Goal: Entertainment & Leisure: Consume media (video, audio)

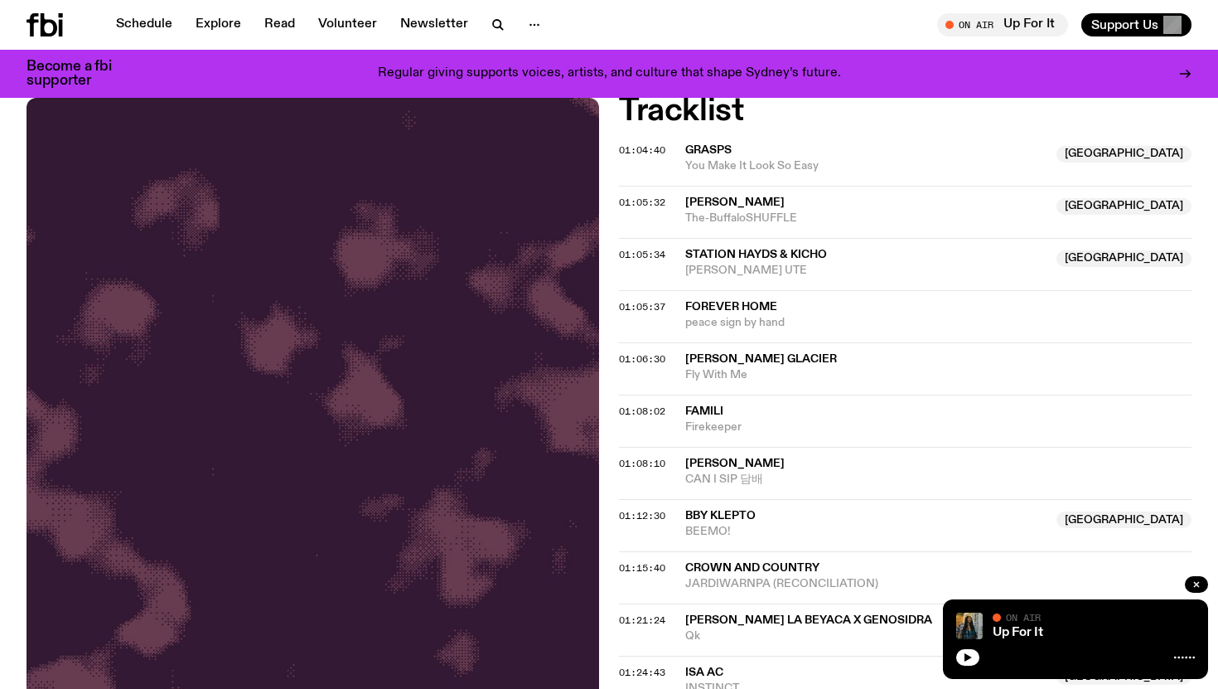
scroll to position [365, 0]
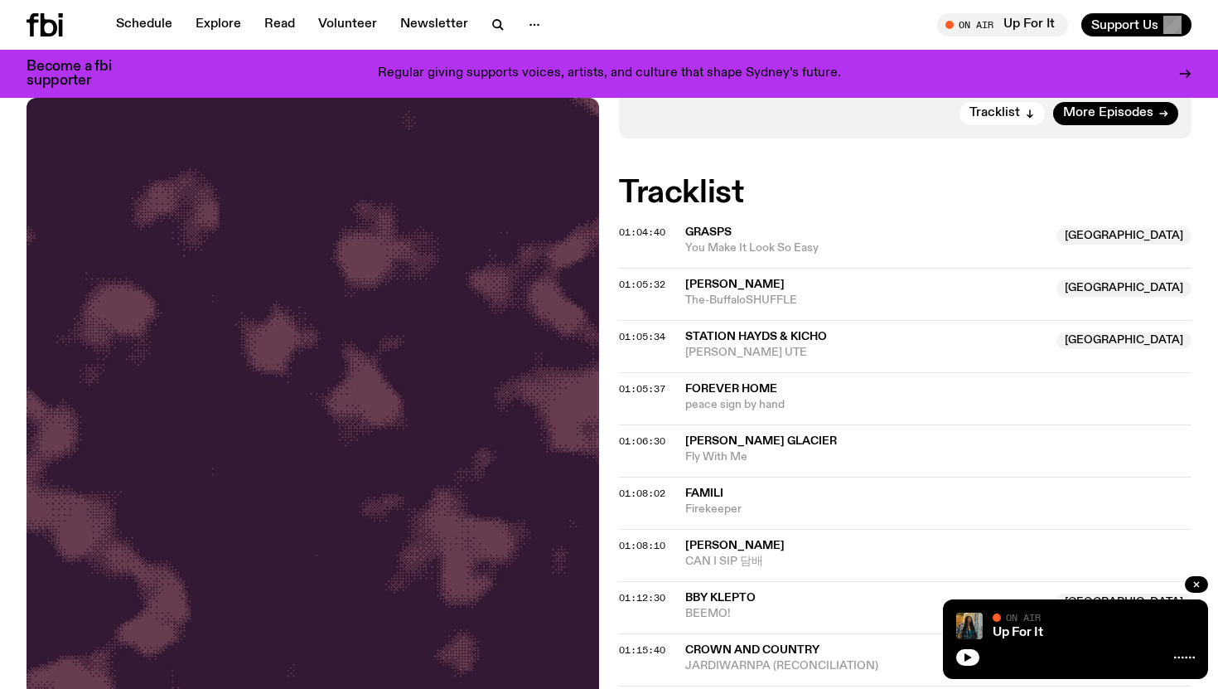
click at [854, 196] on h2 "Tracklist" at bounding box center [905, 193] width 573 height 30
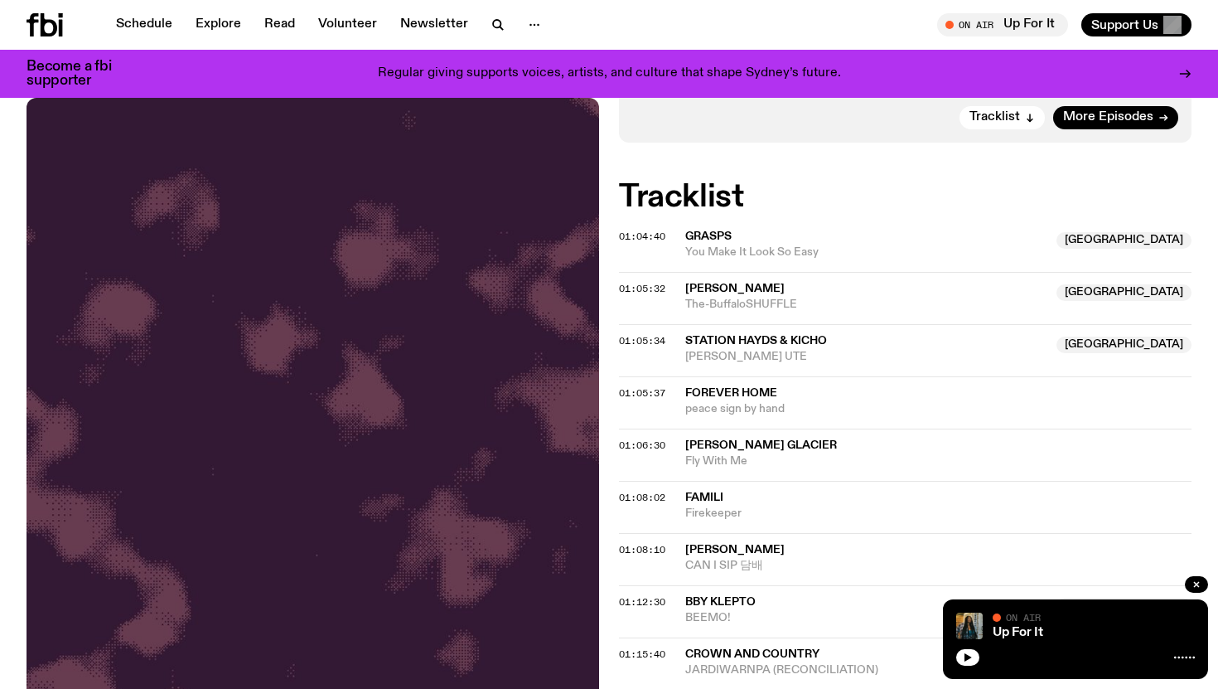
scroll to position [363, 0]
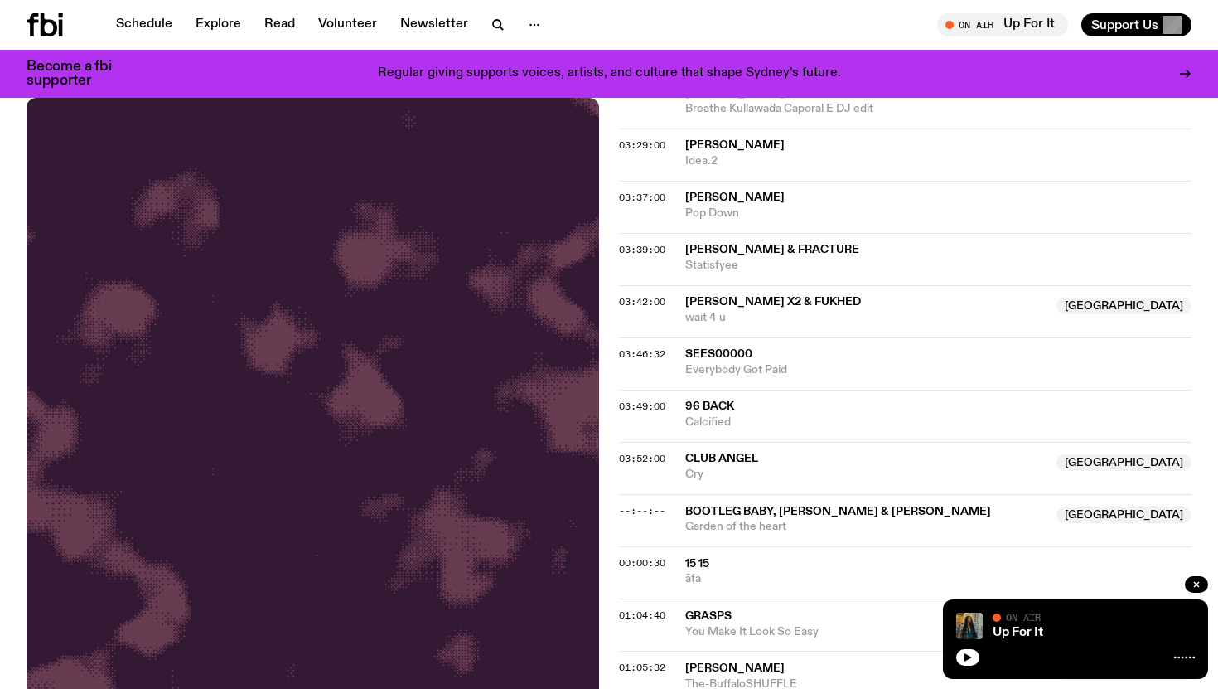
scroll to position [933, 0]
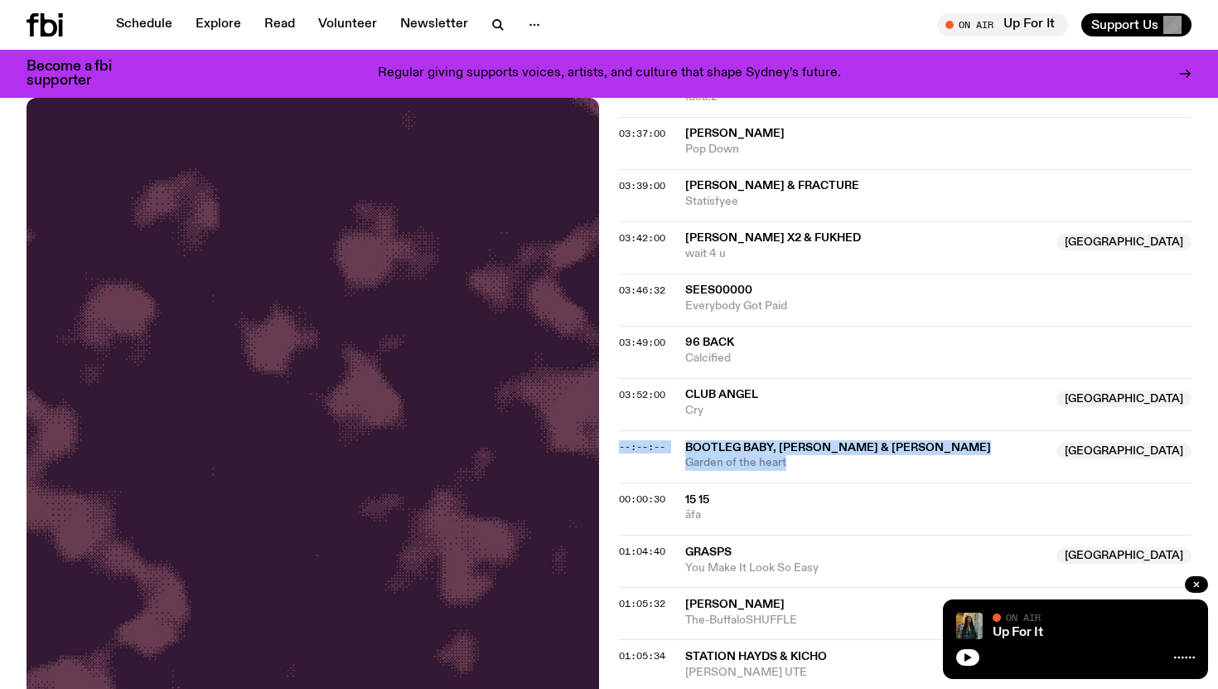
drag, startPoint x: 812, startPoint y: 470, endPoint x: 665, endPoint y: 432, distance: 152.4
click at [665, 432] on div "--:--:-- Bootleg Baby, Sidney Phillips & lil ket Australia Garden of the heart …" at bounding box center [905, 456] width 573 height 52
click at [907, 479] on div "--:--:-- Bootleg Baby, Sidney Phillips & lil ket Australia Garden of the heart …" at bounding box center [905, 456] width 573 height 52
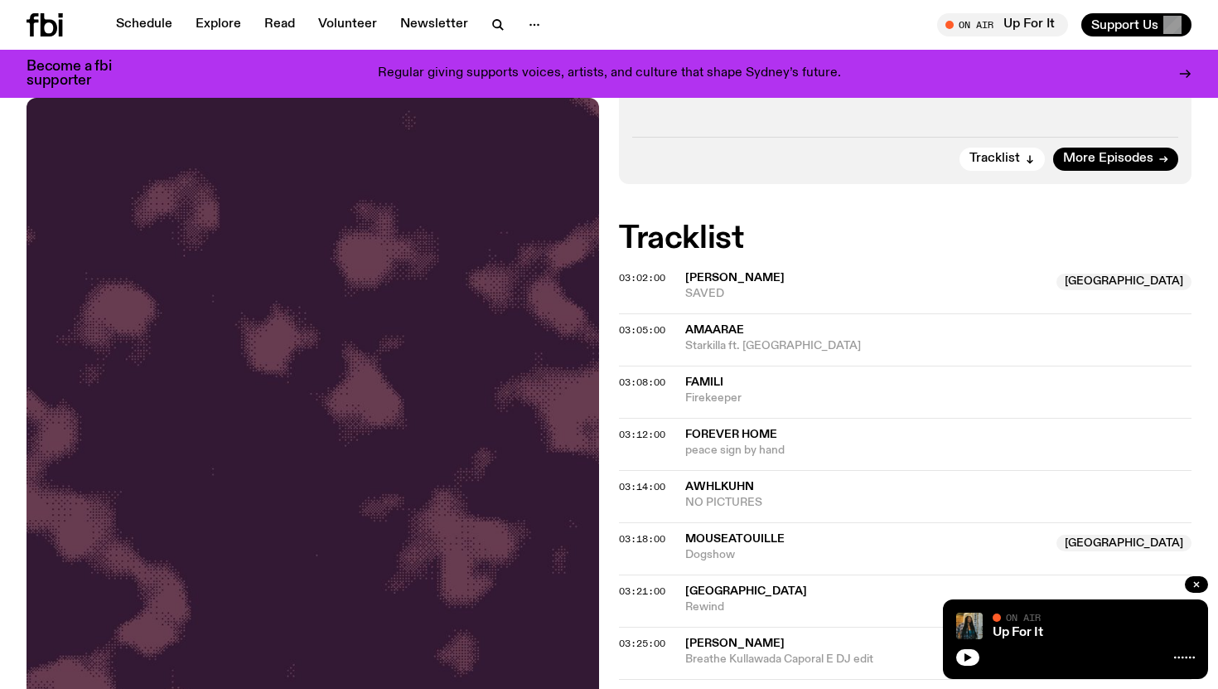
scroll to position [309, 0]
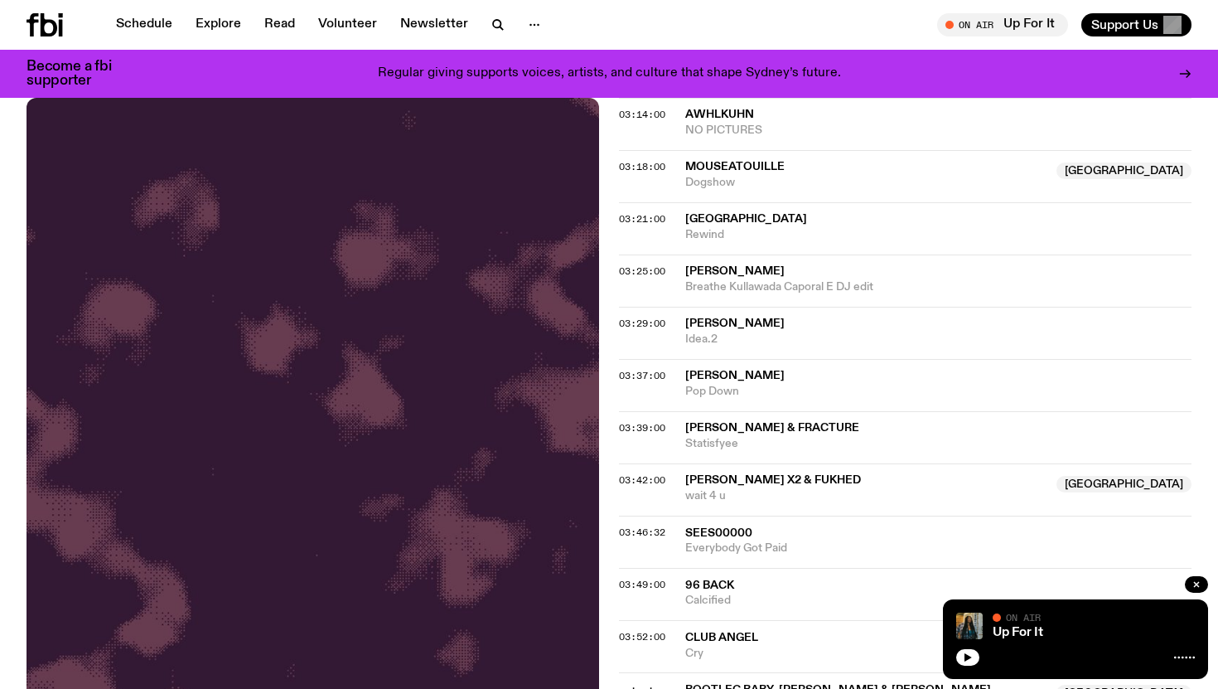
scroll to position [1101, 0]
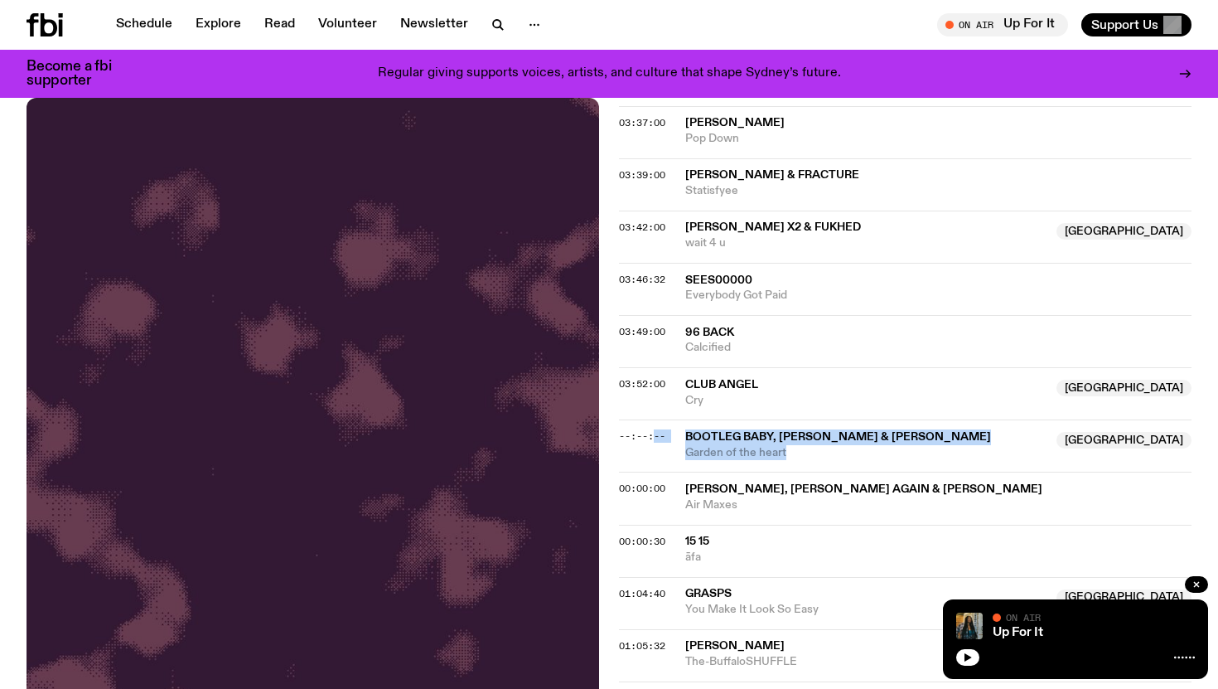
drag, startPoint x: 975, startPoint y: 445, endPoint x: 656, endPoint y: 435, distance: 319.2
click at [656, 435] on div "--:--:-- Bootleg Baby, Sidney Phillips & lil ket Australia Garden of the heart …" at bounding box center [905, 445] width 573 height 52
click at [649, 457] on div "--:--:-- Bootleg Baby, Sidney Phillips & lil ket Australia Garden of the heart …" at bounding box center [905, 445] width 573 height 52
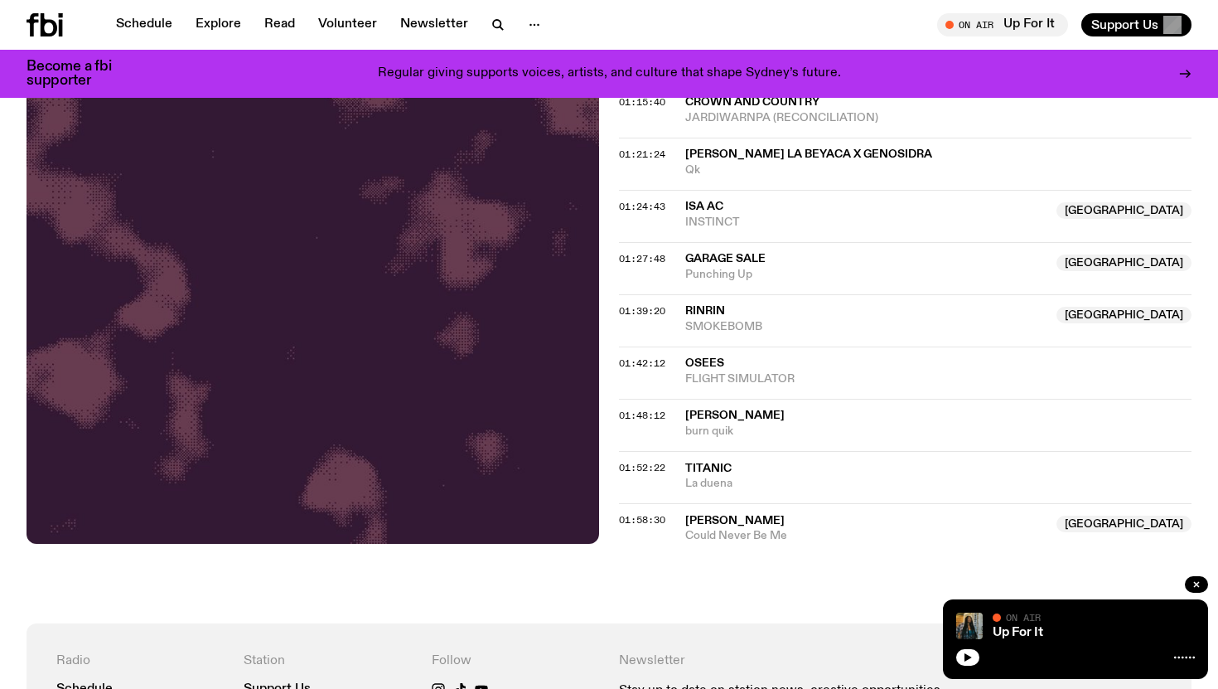
scroll to position [2063, 0]
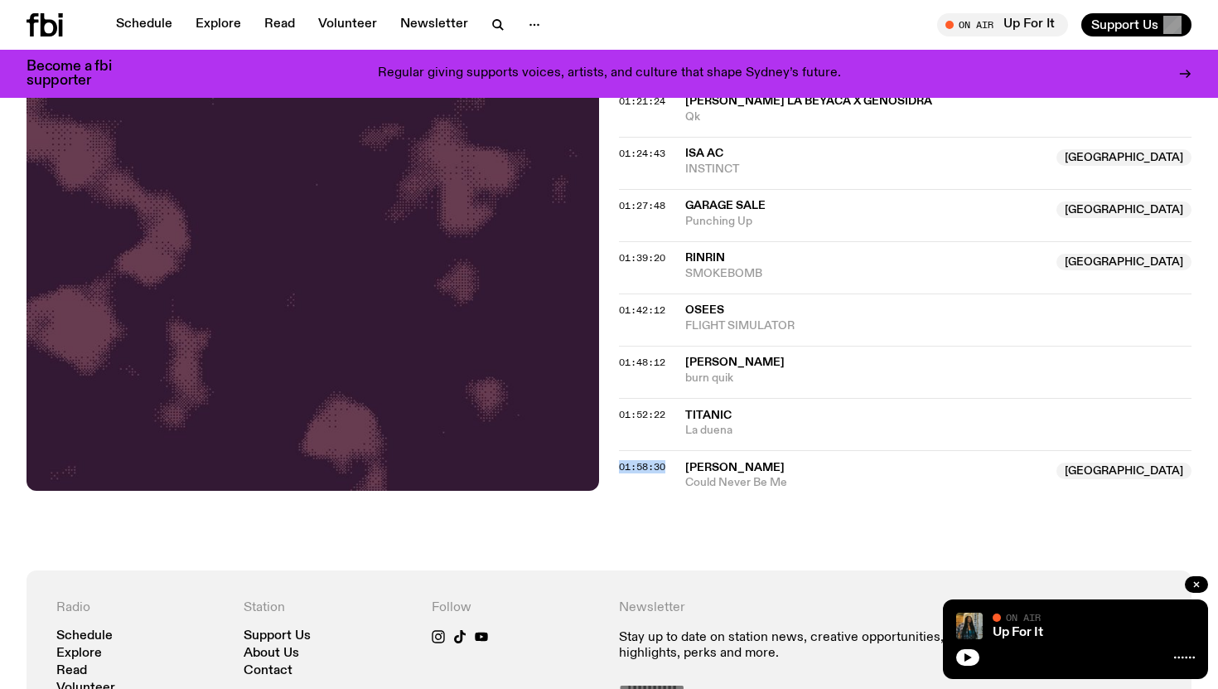
drag, startPoint x: 676, startPoint y: 465, endPoint x: 612, endPoint y: 465, distance: 63.8
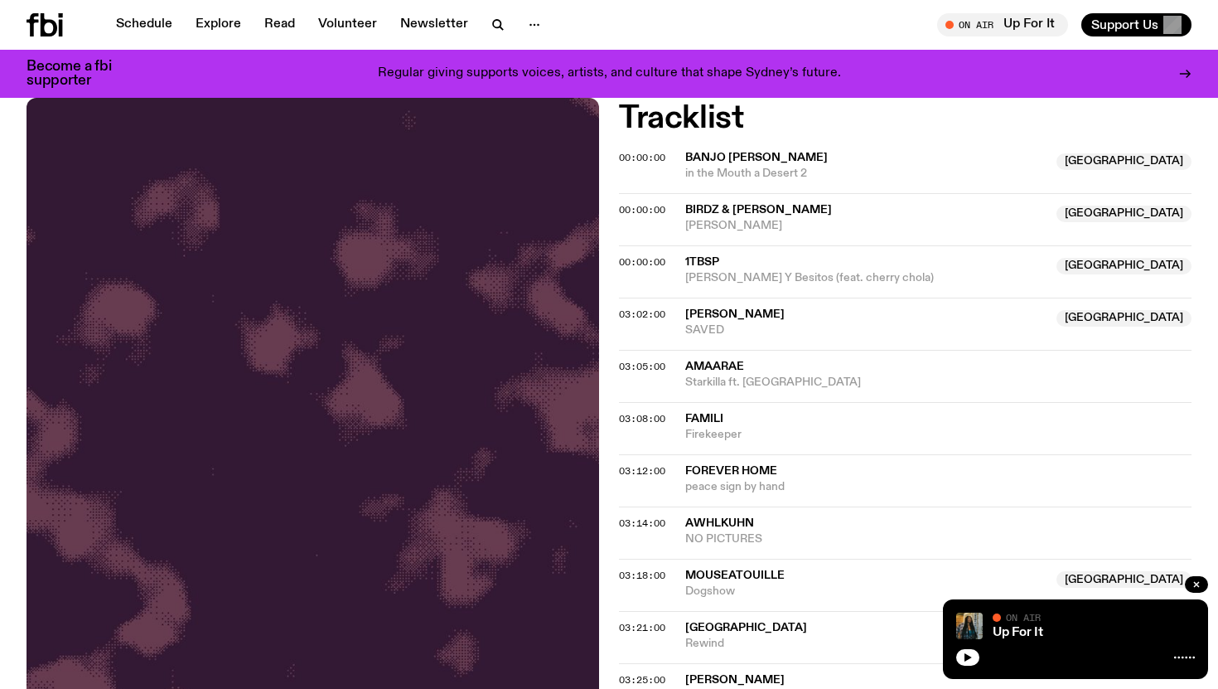
scroll to position [249, 0]
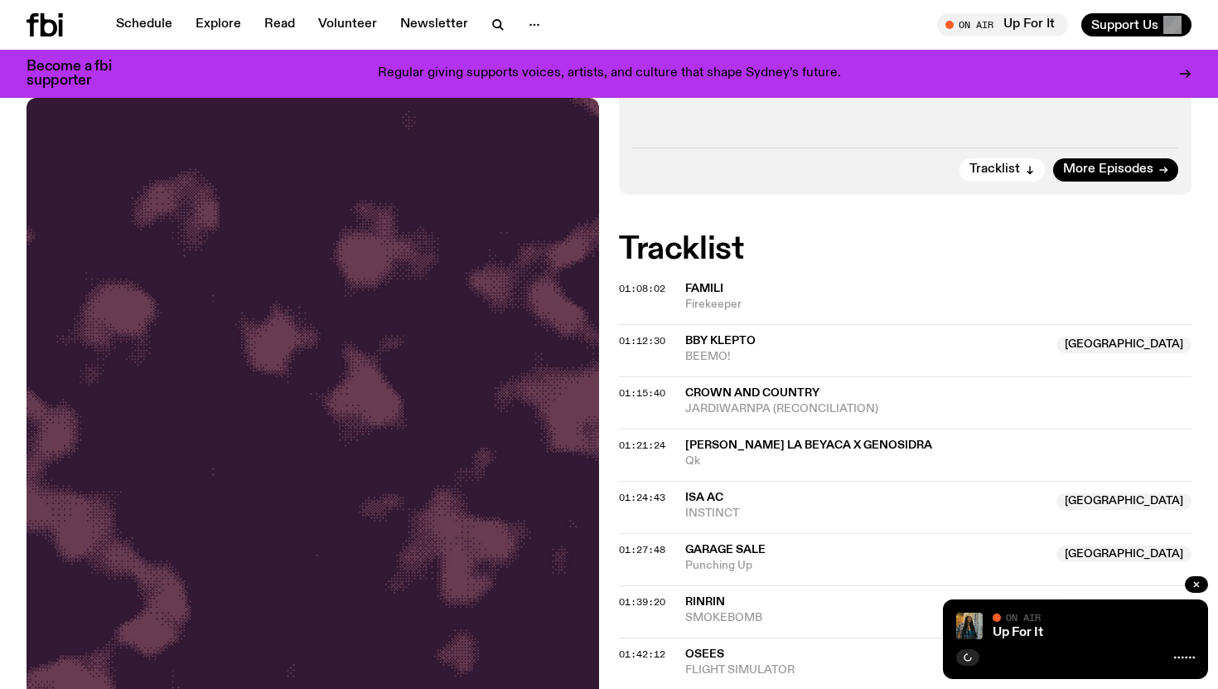
scroll to position [307, 0]
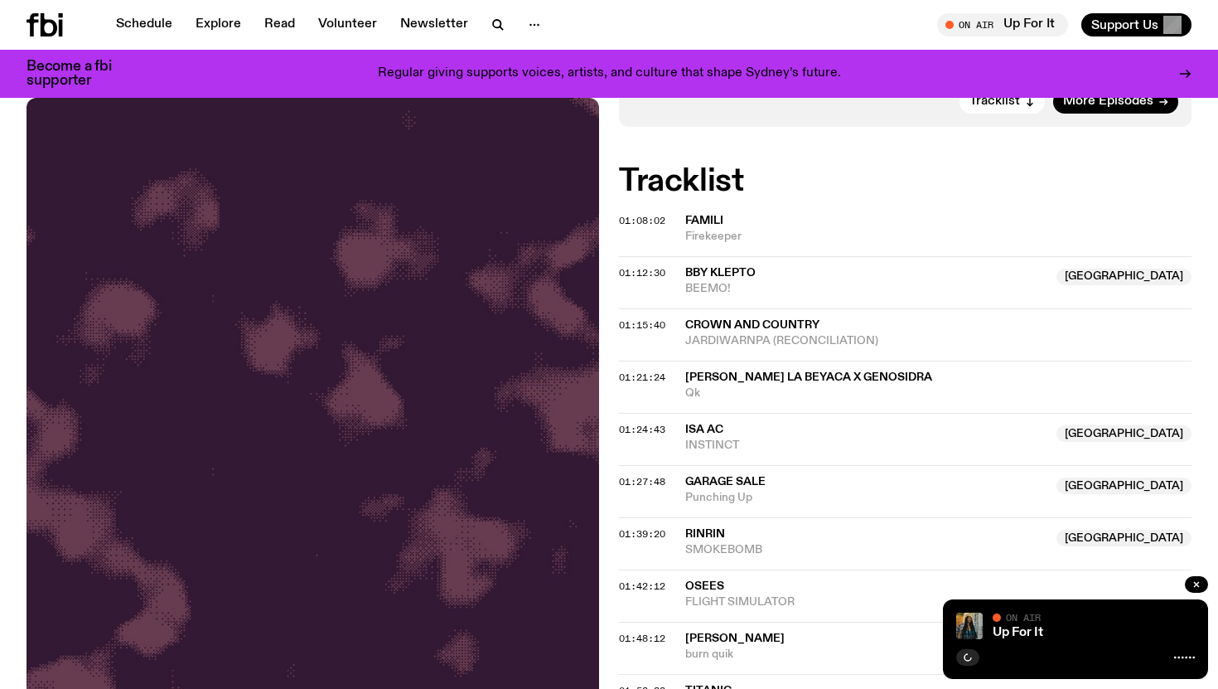
scroll to position [375, 0]
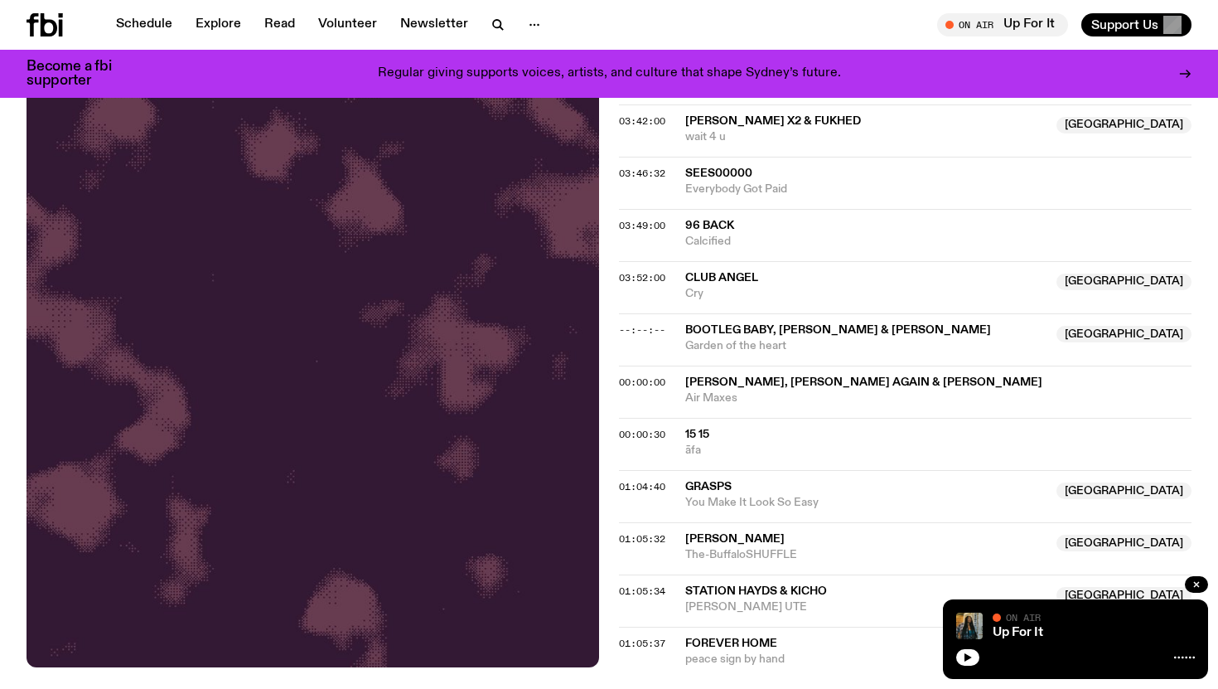
scroll to position [1624, 0]
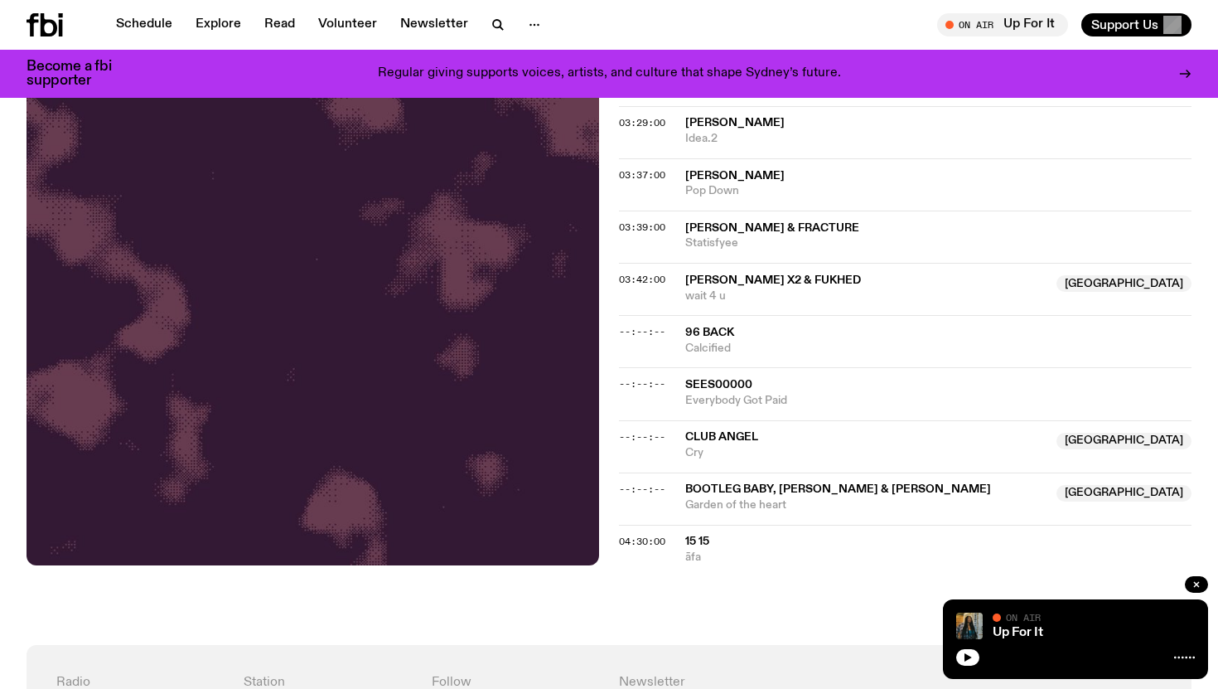
scroll to position [1211, 0]
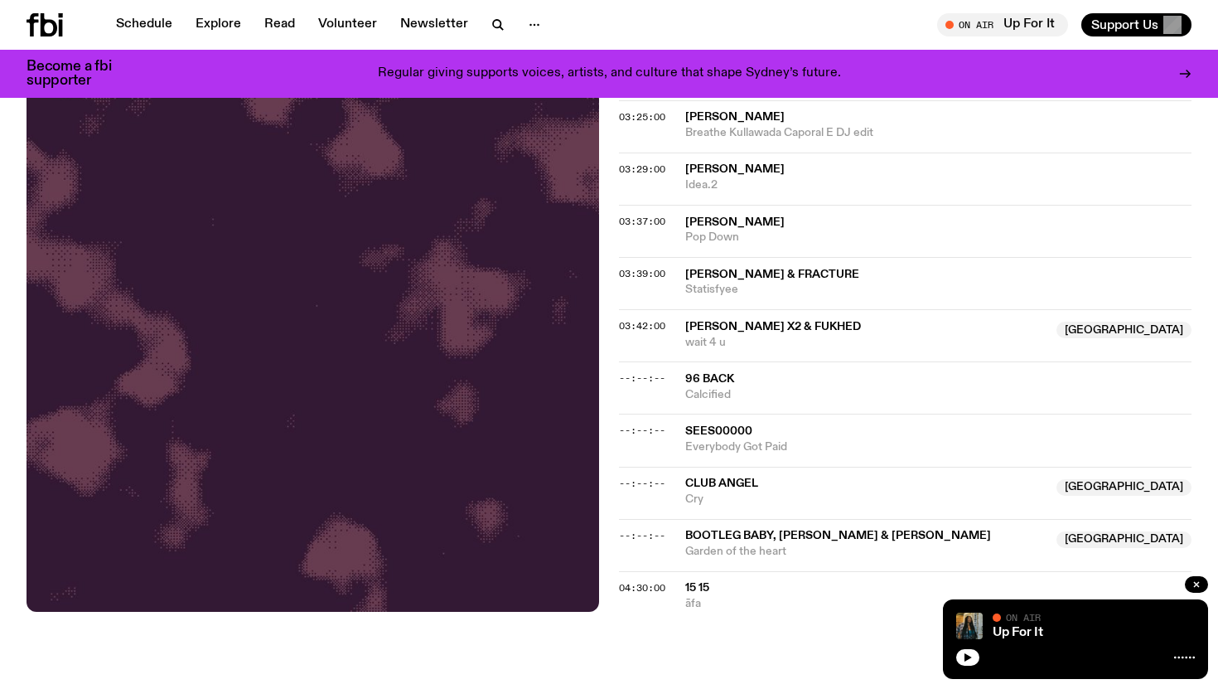
scroll to position [1076, 0]
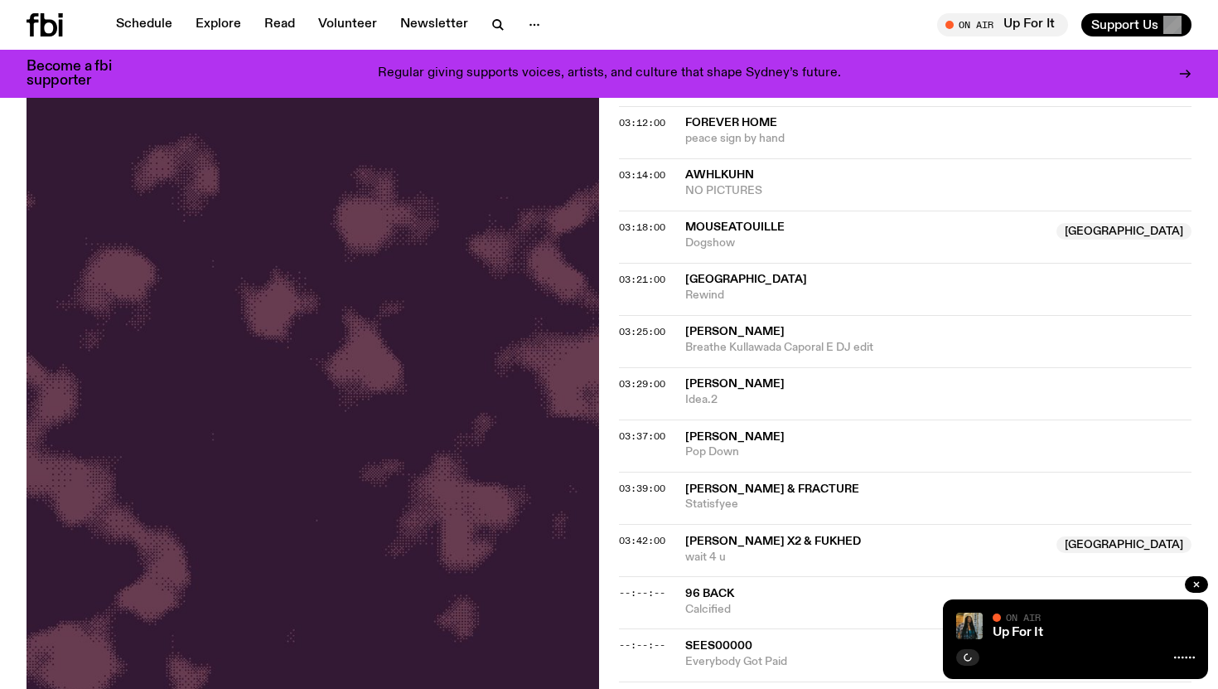
scroll to position [985, 0]
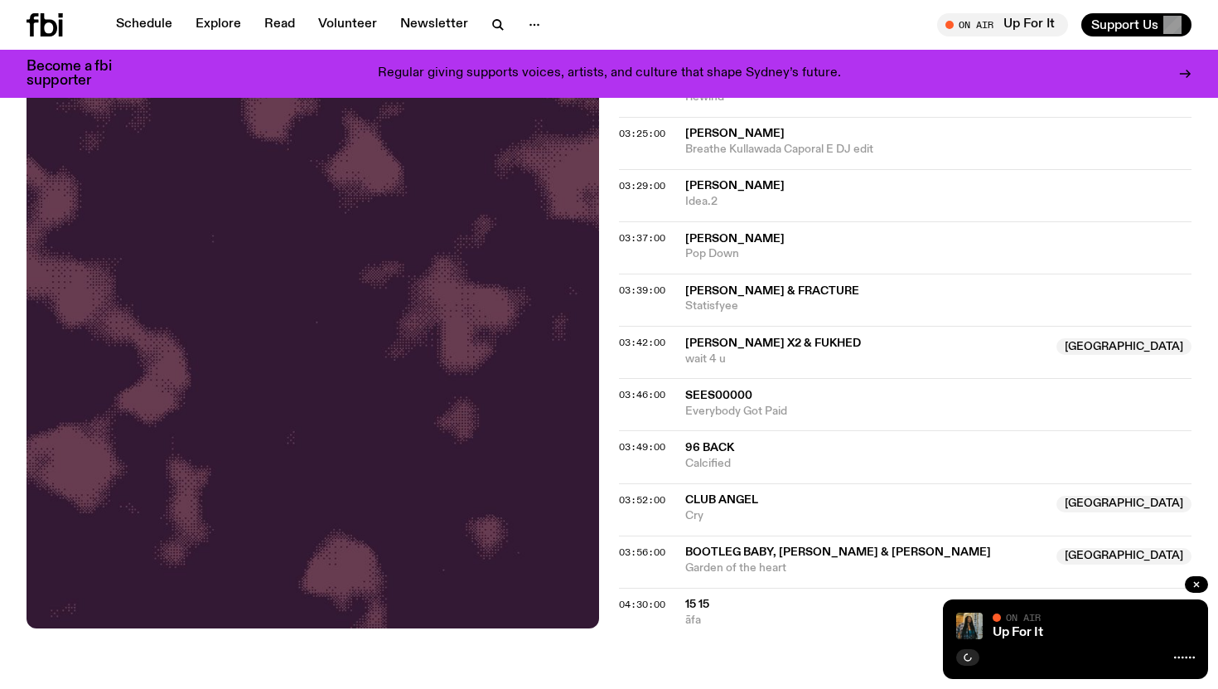
scroll to position [1141, 0]
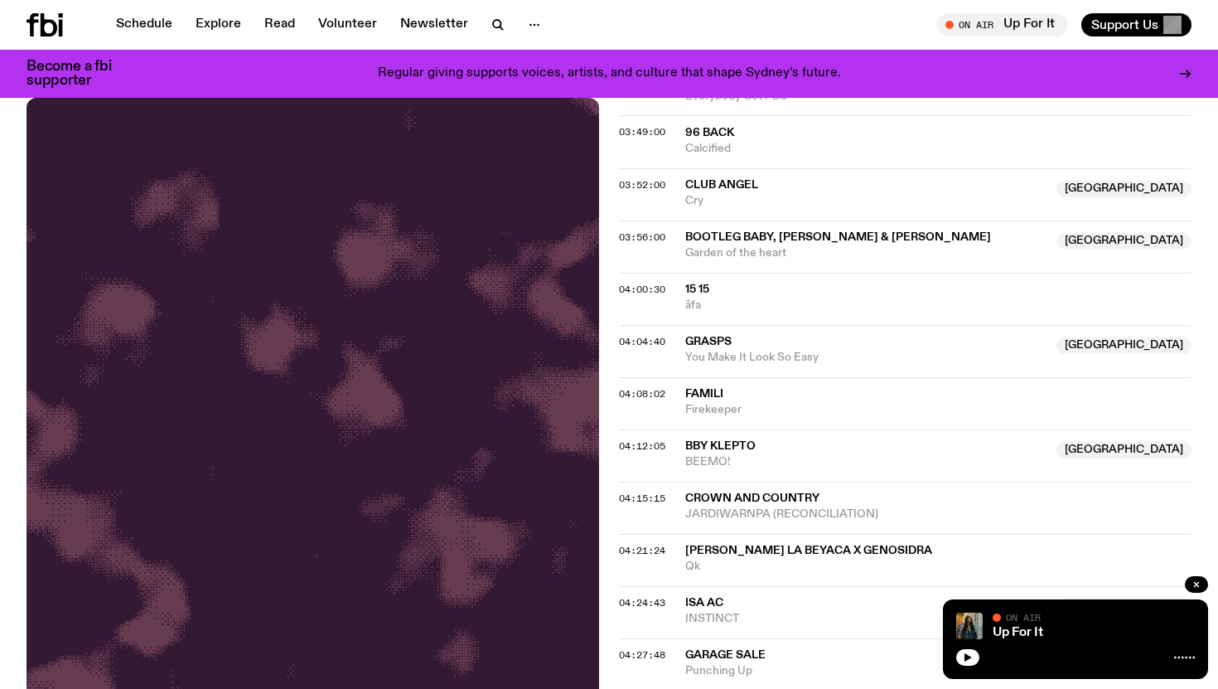
scroll to position [1503, 0]
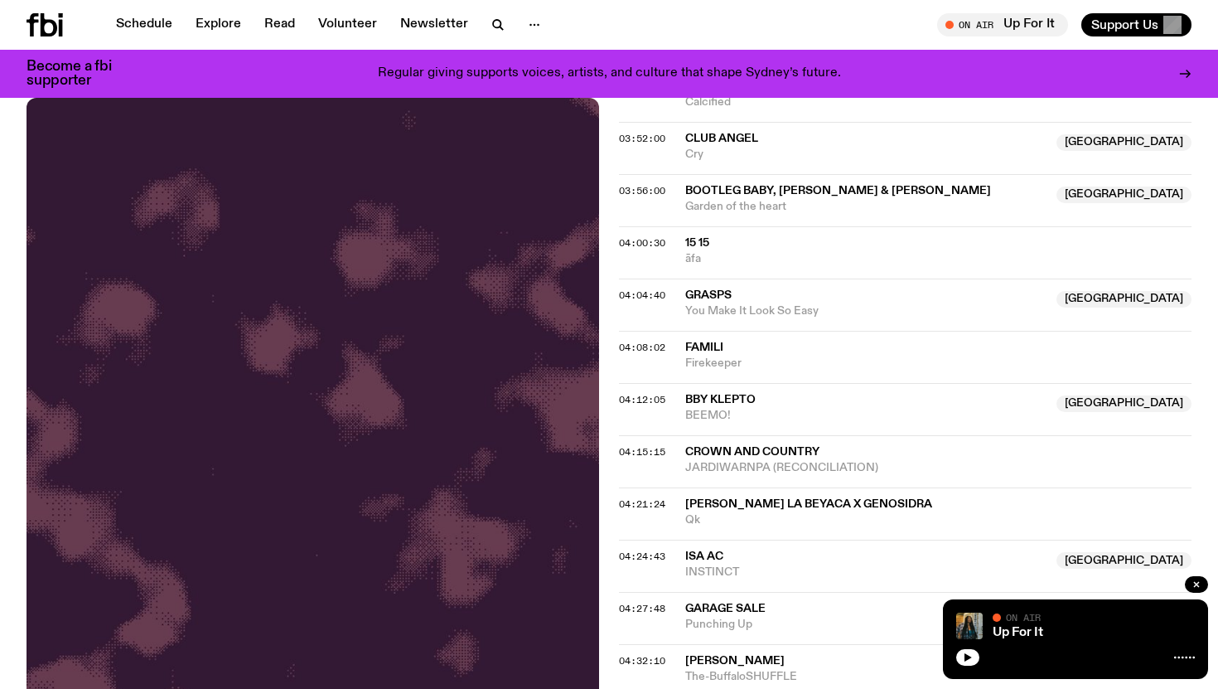
click at [697, 244] on span "15 15" at bounding box center [697, 243] width 24 height 12
click at [649, 240] on span "04:00:30" at bounding box center [642, 242] width 46 height 13
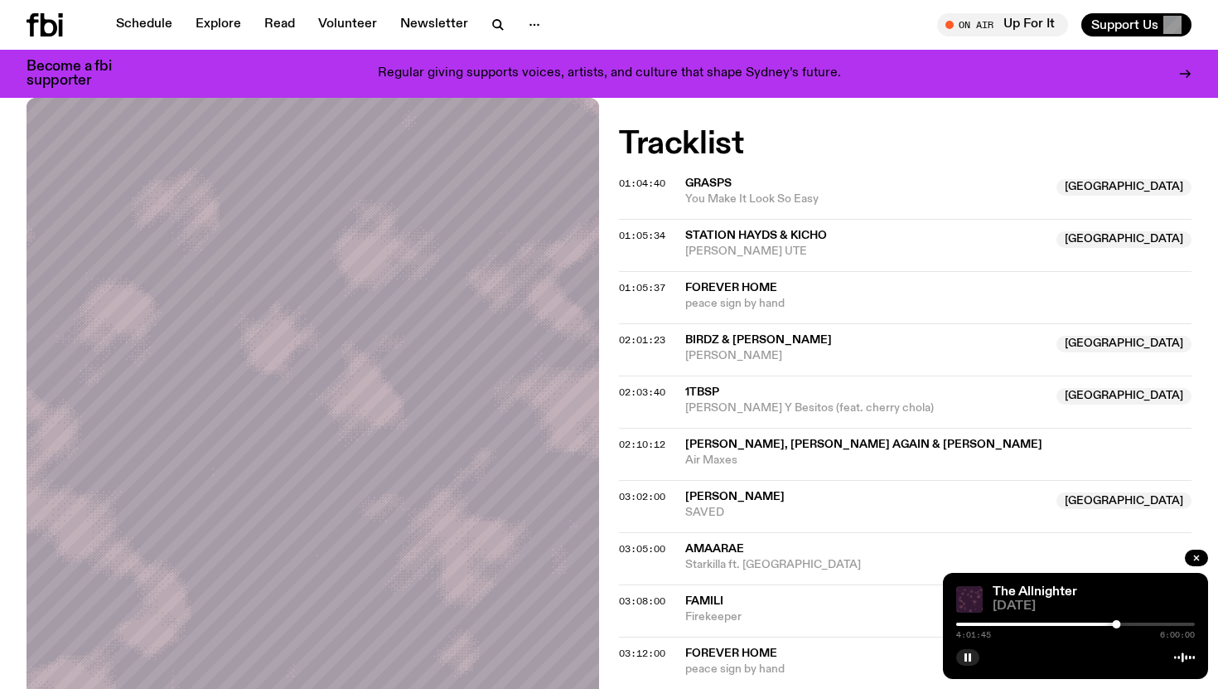
scroll to position [152, 0]
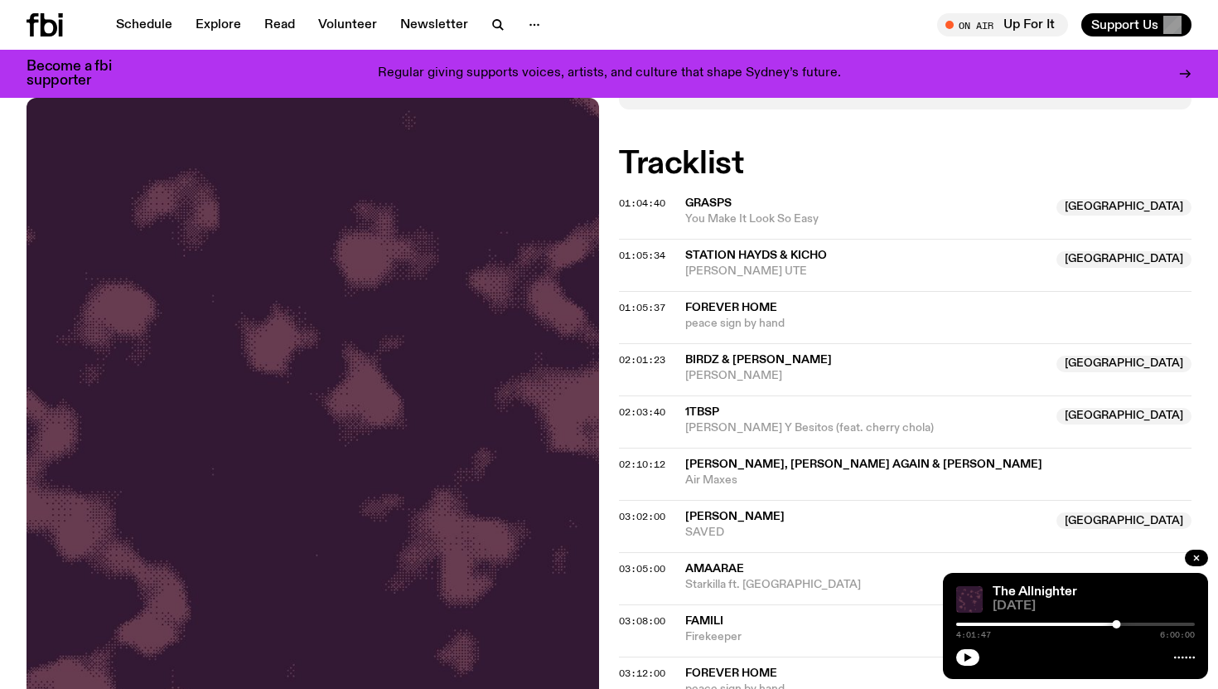
scroll to position [389, 0]
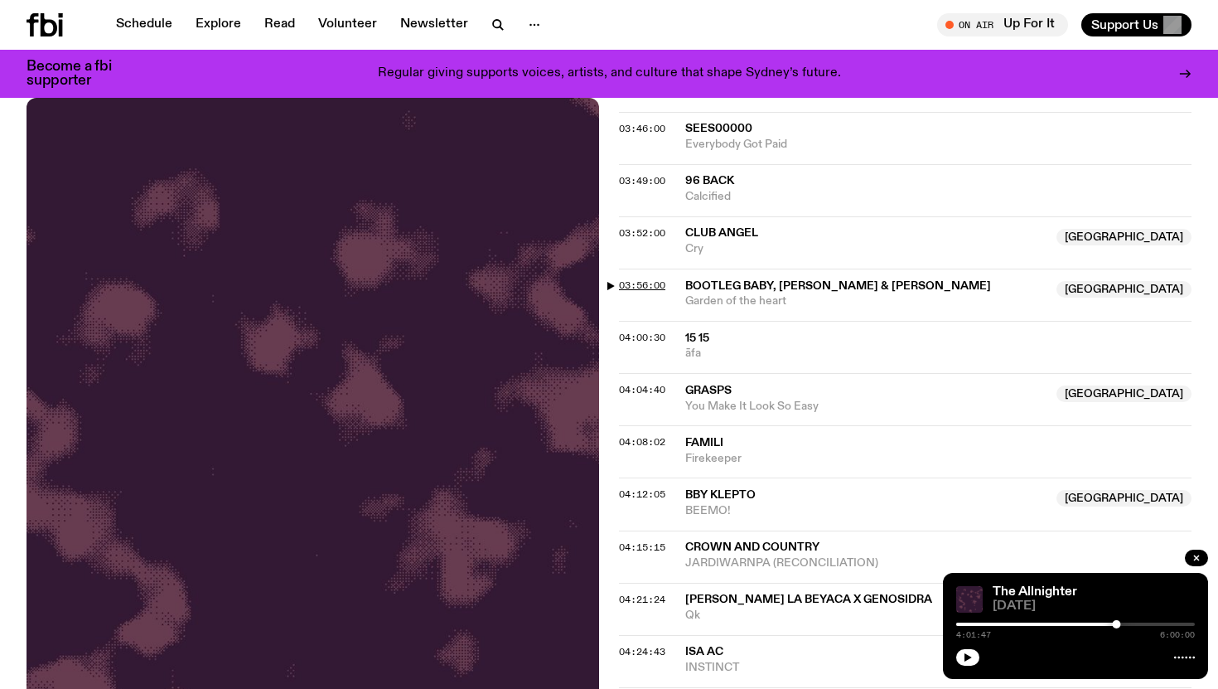
scroll to position [1094, 0]
click at [641, 390] on span "04:04:40" at bounding box center [642, 390] width 46 height 13
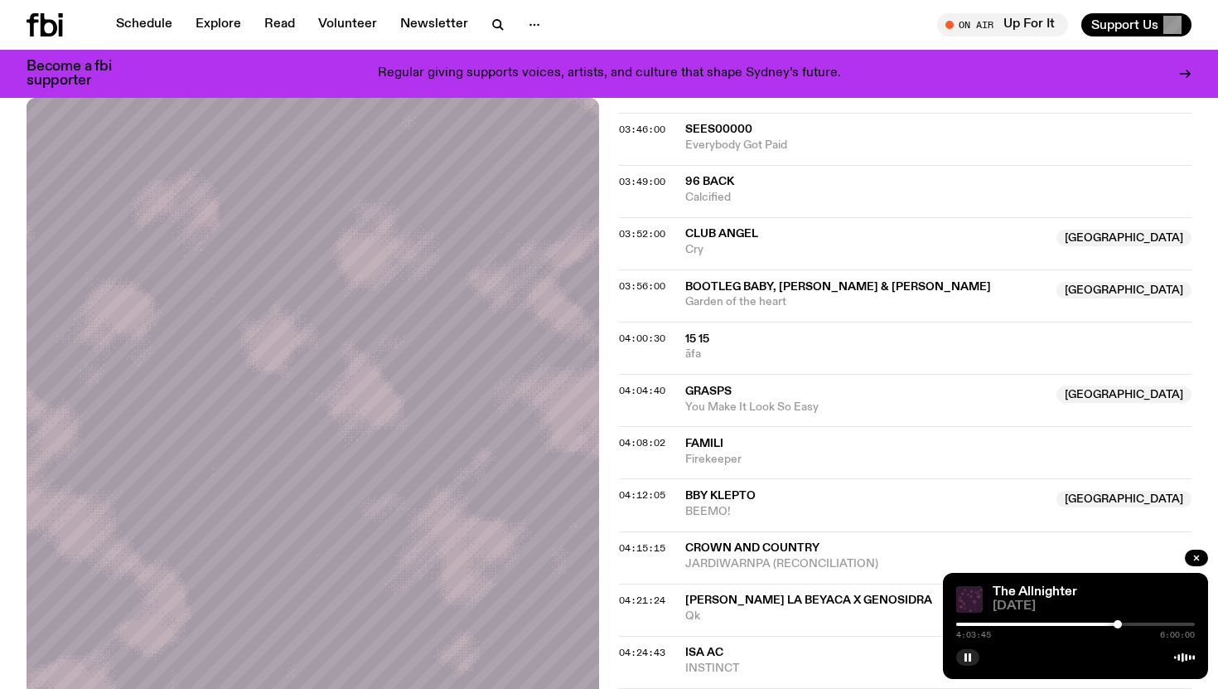
click at [1118, 623] on div at bounding box center [1118, 624] width 8 height 8
click at [1120, 623] on div at bounding box center [1119, 624] width 8 height 8
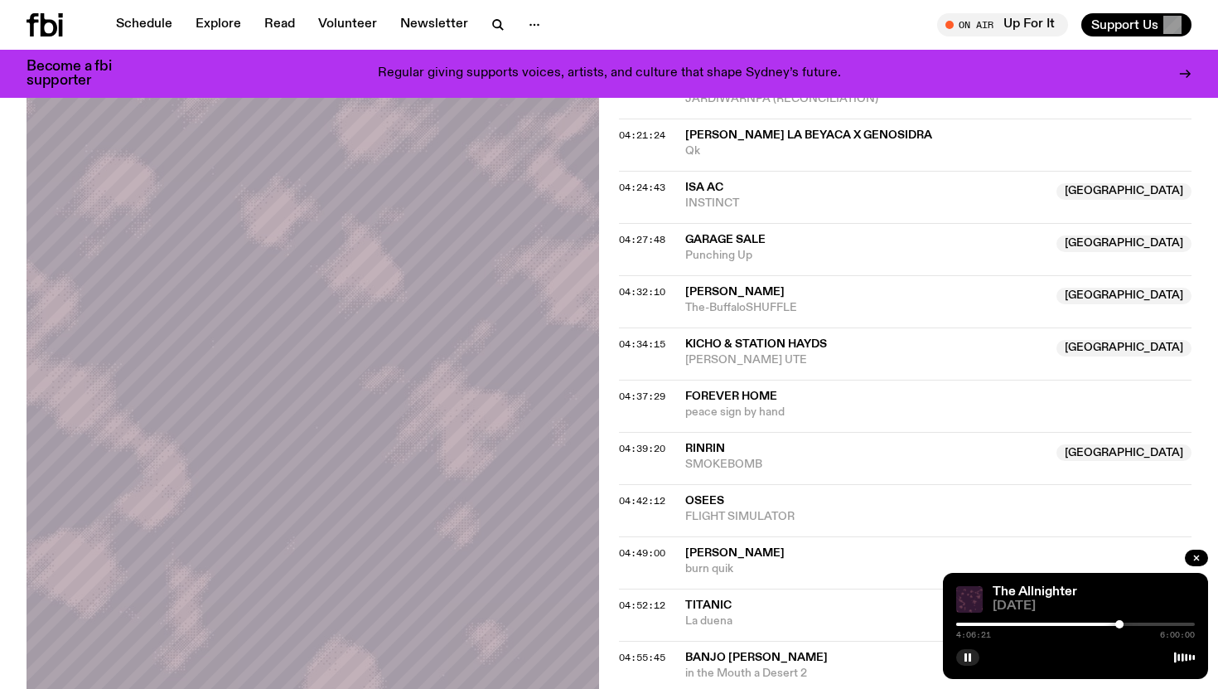
scroll to position [1376, 0]
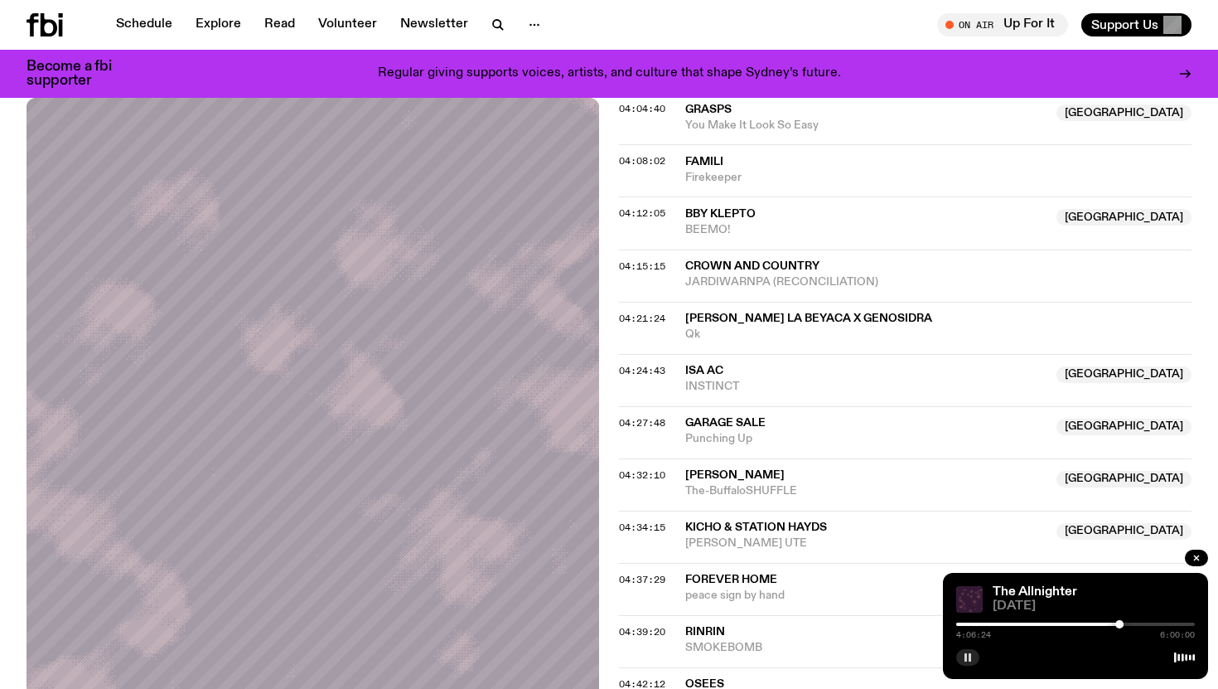
click at [969, 651] on button "button" at bounding box center [967, 657] width 23 height 17
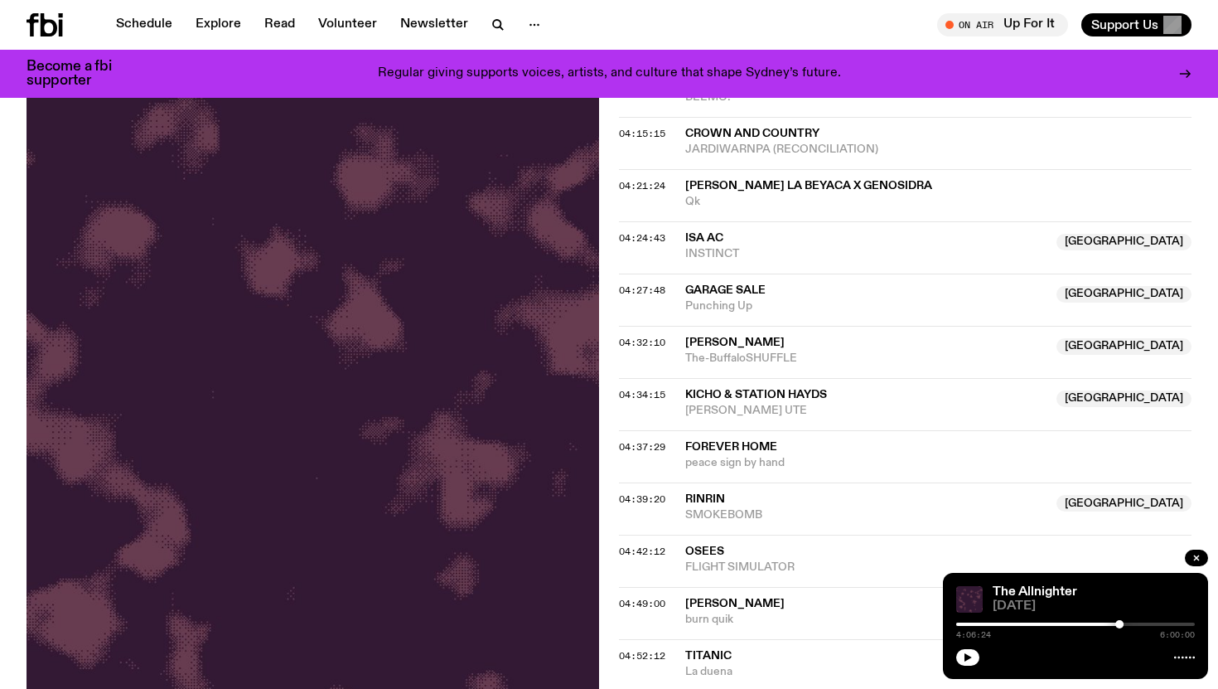
scroll to position [1505, 0]
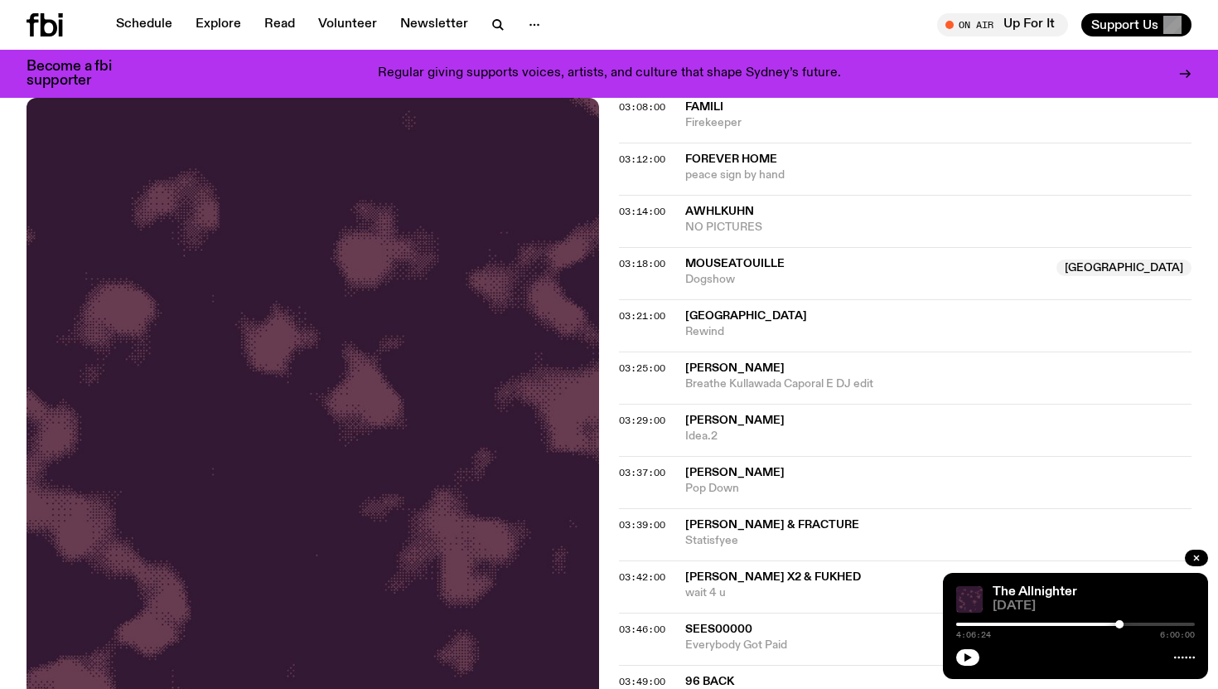
scroll to position [100, 0]
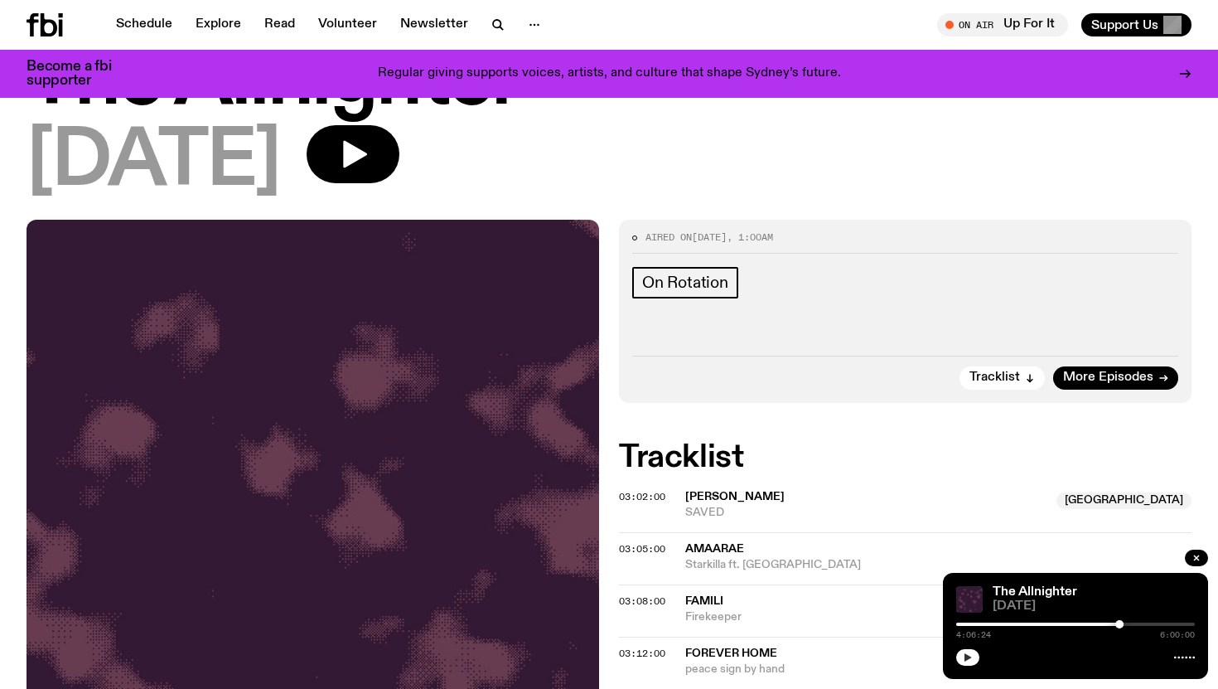
click at [961, 654] on button "button" at bounding box center [967, 657] width 23 height 17
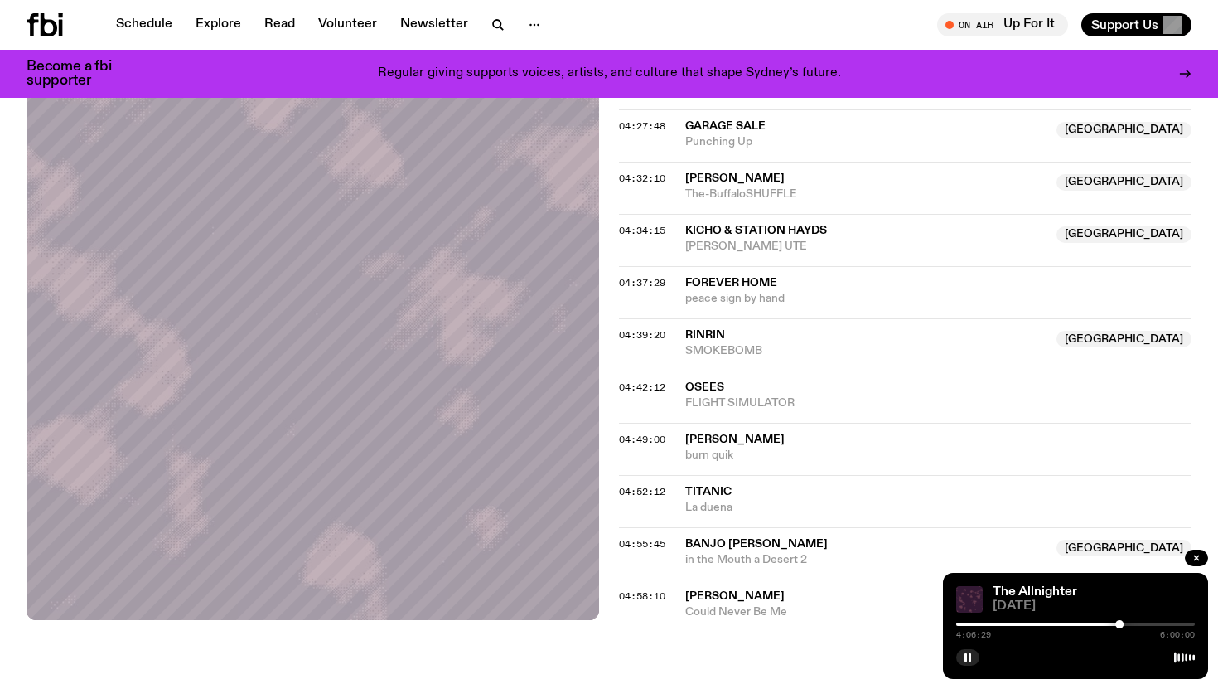
scroll to position [1659, 0]
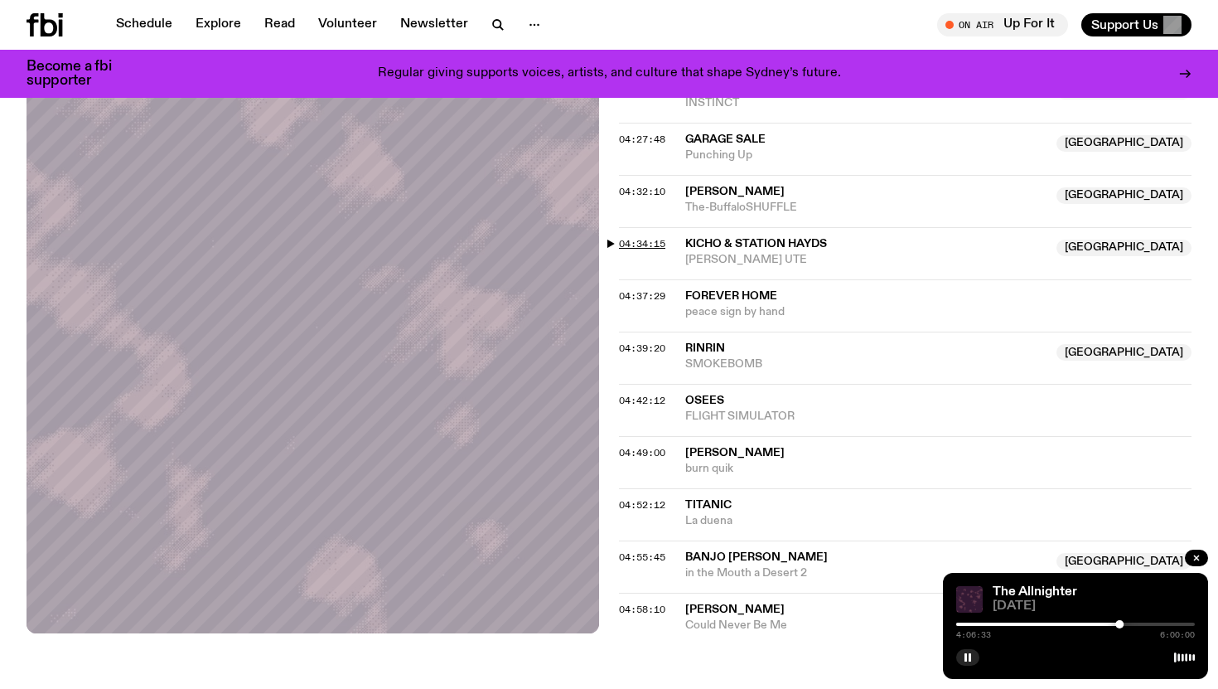
click at [650, 243] on span "04:34:15" at bounding box center [642, 243] width 46 height 13
click at [965, 656] on rect "button" at bounding box center [966, 657] width 2 height 8
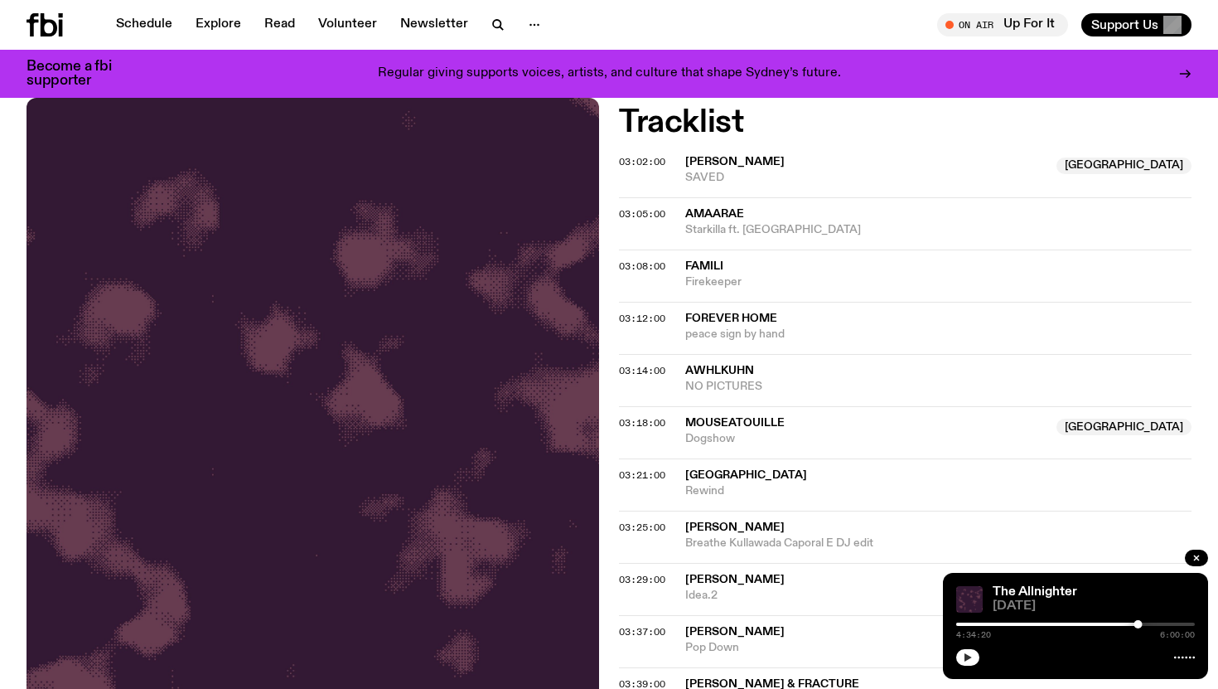
scroll to position [448, 0]
